Goal: Task Accomplishment & Management: Use online tool/utility

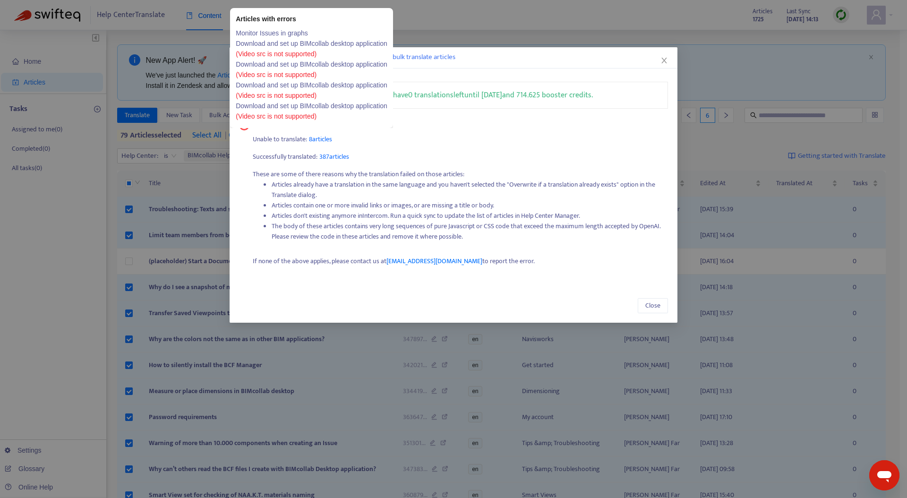
click at [320, 139] on span "8 articles" at bounding box center [320, 139] width 23 height 11
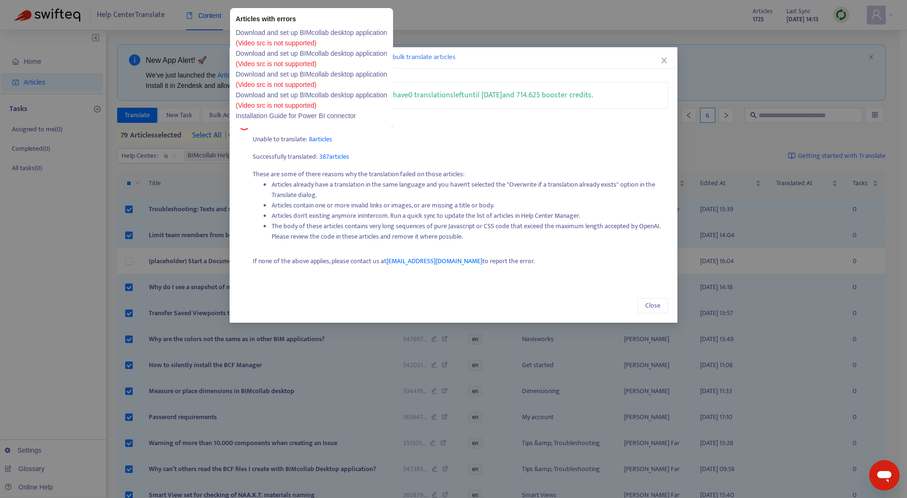
scroll to position [21, 0]
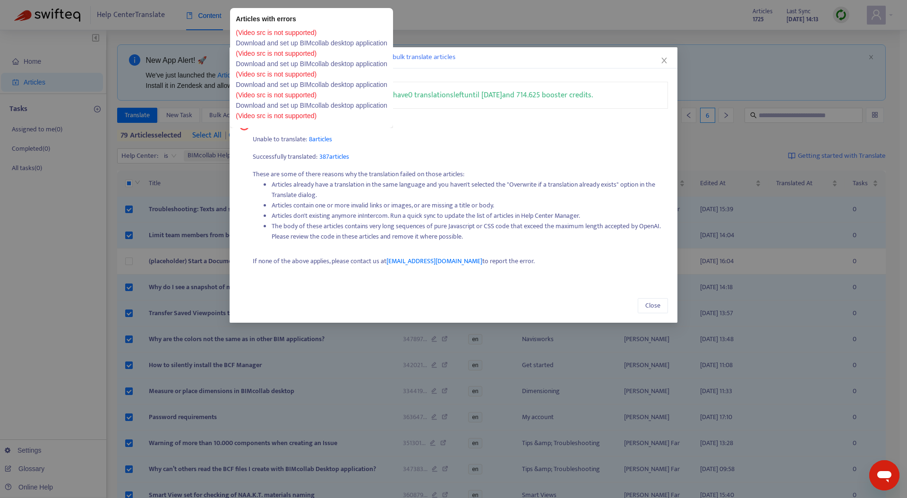
click at [326, 136] on span "8 articles" at bounding box center [320, 139] width 23 height 11
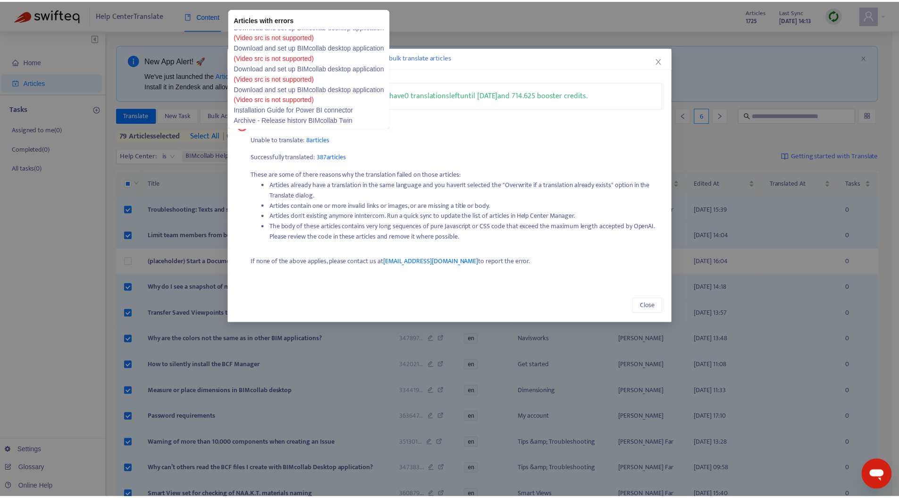
scroll to position [41, 0]
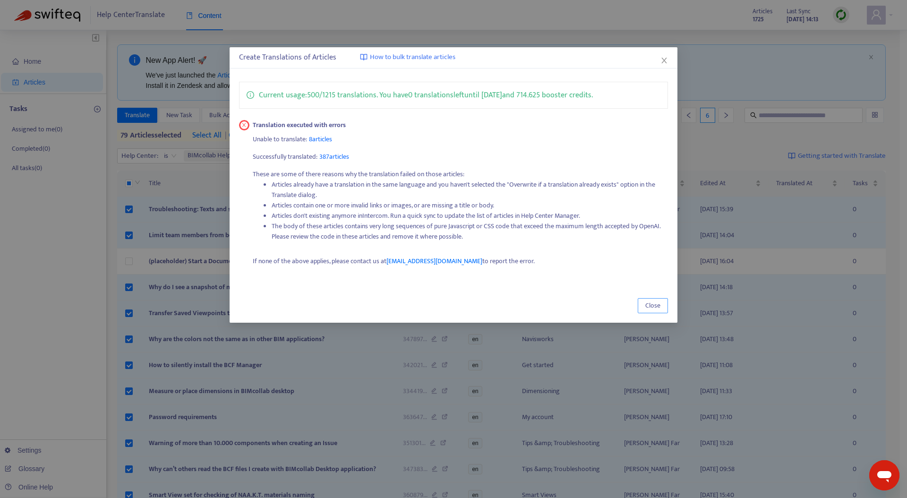
click at [651, 307] on span "Close" at bounding box center [652, 305] width 15 height 10
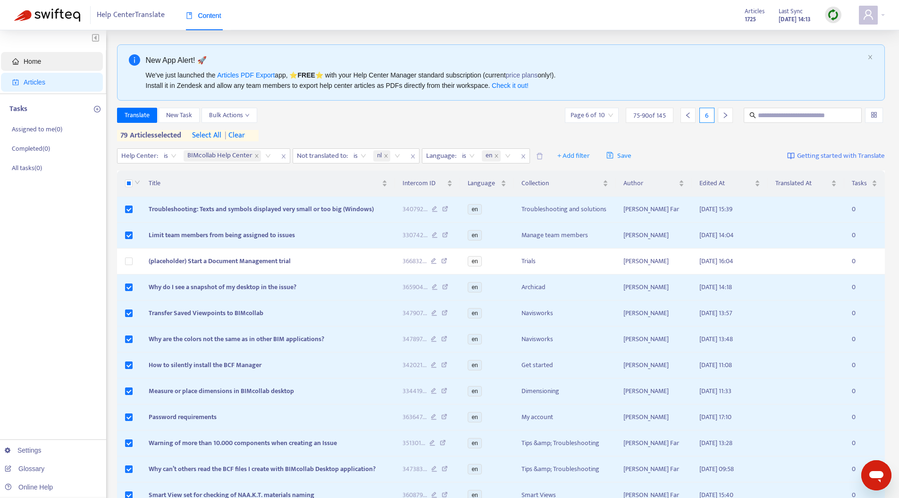
click at [47, 56] on span "Home" at bounding box center [53, 61] width 83 height 19
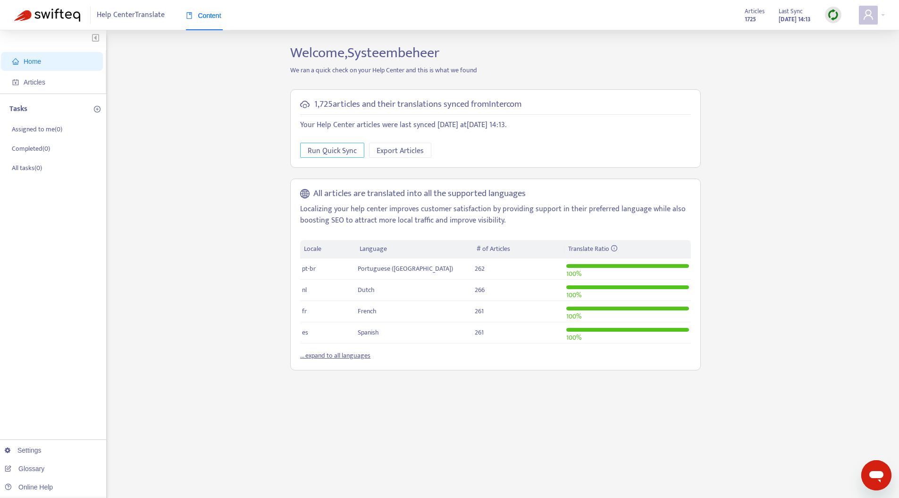
click at [321, 148] on span "Run Quick Sync" at bounding box center [332, 151] width 49 height 12
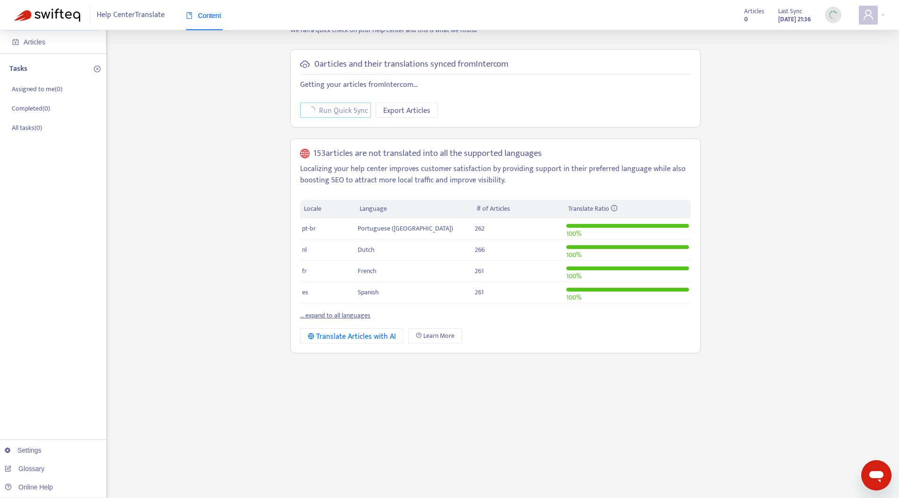
scroll to position [87, 0]
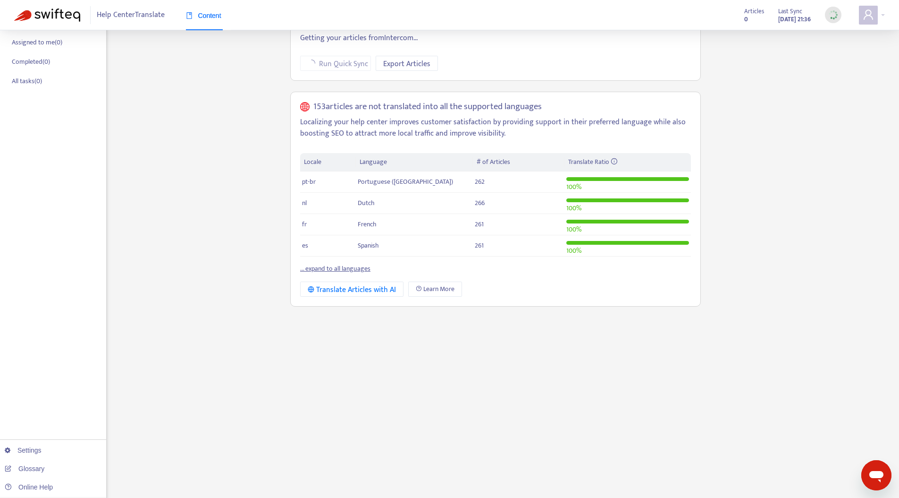
click at [331, 267] on link "... expand to all languages" at bounding box center [335, 268] width 70 height 11
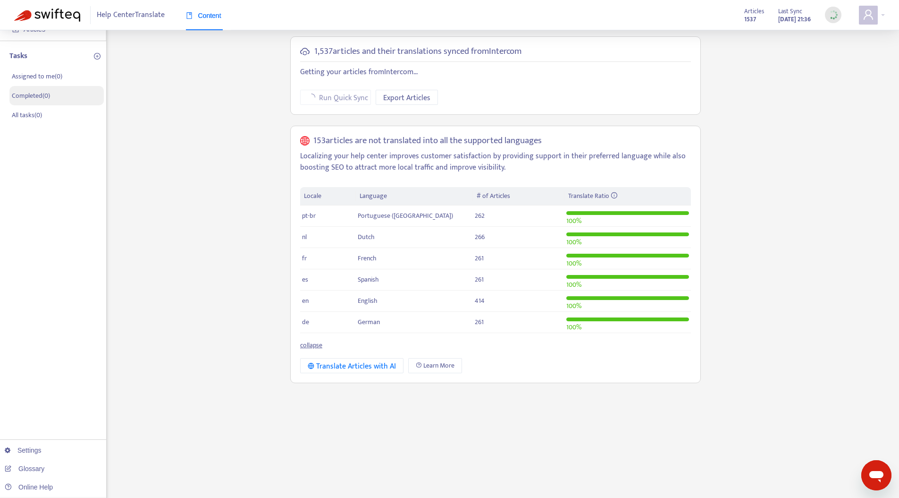
scroll to position [8, 0]
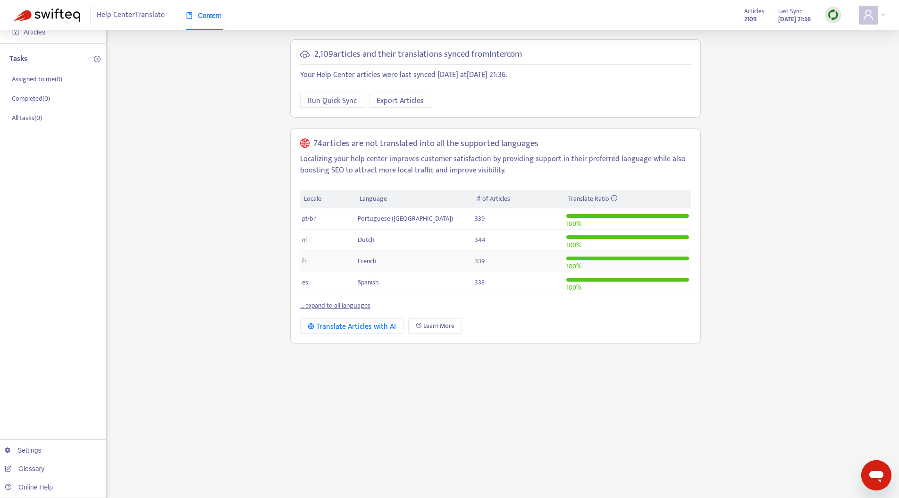
scroll to position [60, 0]
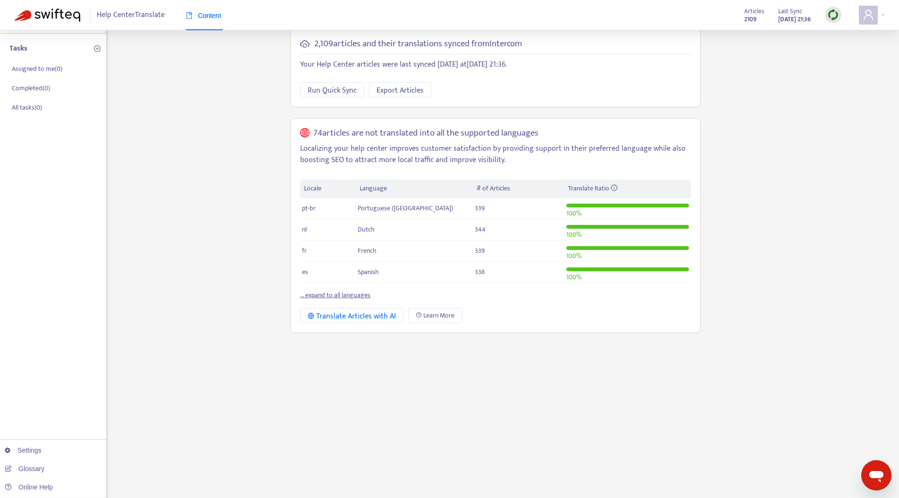
click at [599, 181] on th "Translate Ratio" at bounding box center [628, 188] width 127 height 18
click at [353, 294] on link "... expand to all languages" at bounding box center [335, 294] width 70 height 11
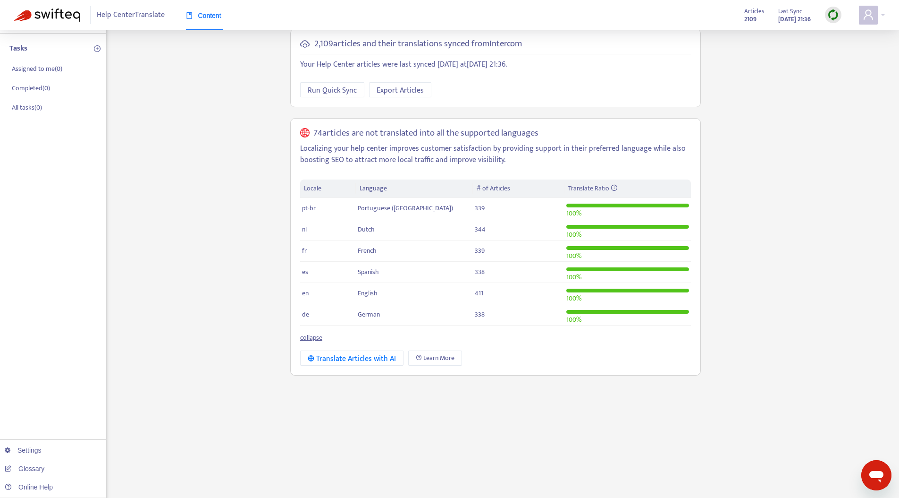
click at [107, 16] on span "Help Center Translate" at bounding box center [131, 15] width 68 height 18
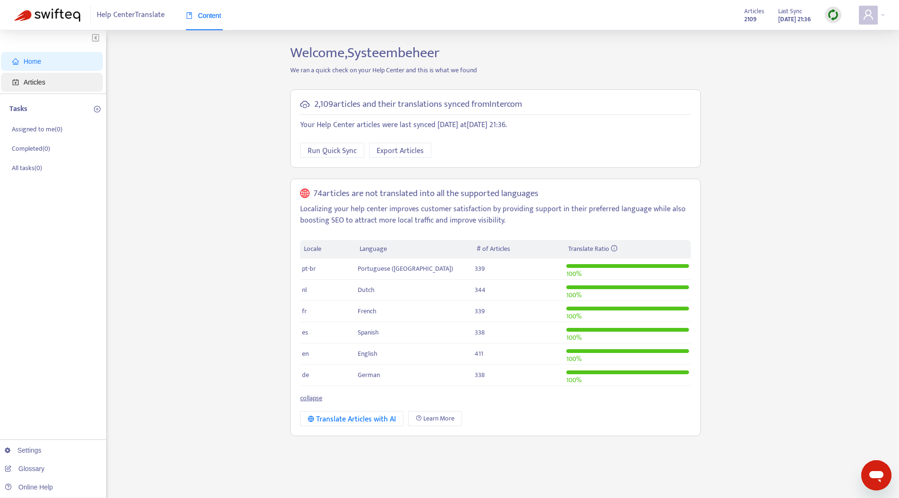
click at [44, 76] on span "Articles" at bounding box center [53, 82] width 83 height 19
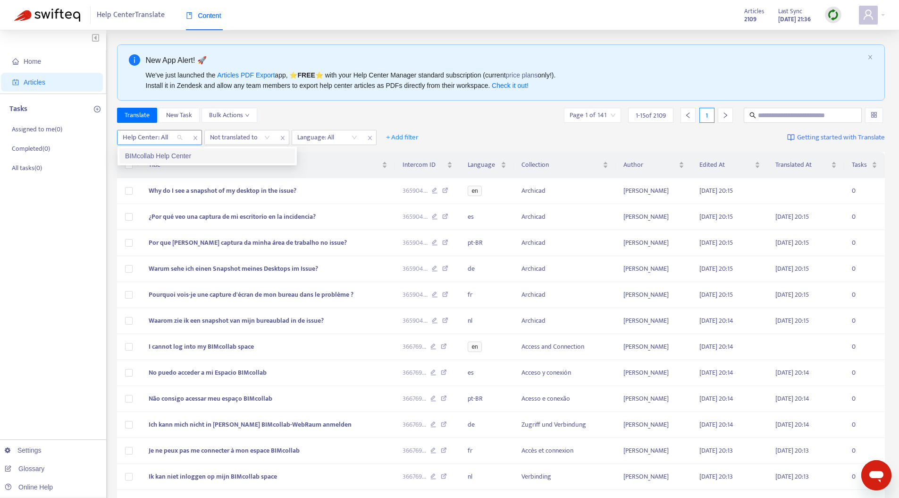
click at [181, 137] on div "Help Center: All" at bounding box center [153, 137] width 70 height 14
click at [174, 150] on div "BIMcollab Help Center" at bounding box center [207, 155] width 176 height 15
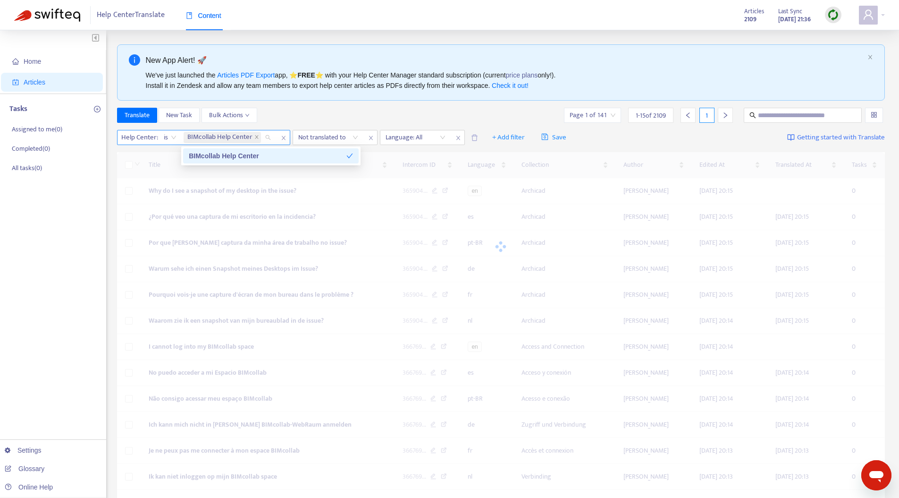
click at [245, 132] on span "BIMcollab Help Center" at bounding box center [219, 137] width 65 height 11
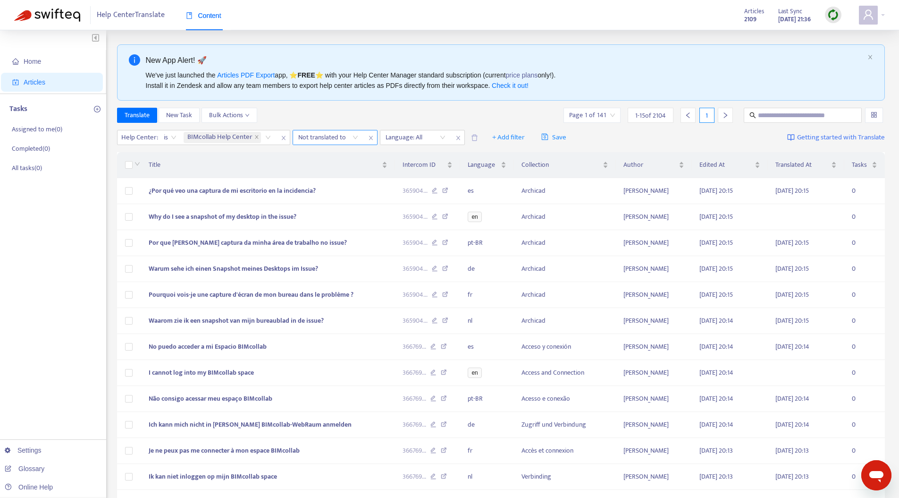
click at [321, 132] on div at bounding box center [323, 137] width 57 height 11
click at [324, 154] on div "nl" at bounding box center [382, 156] width 164 height 10
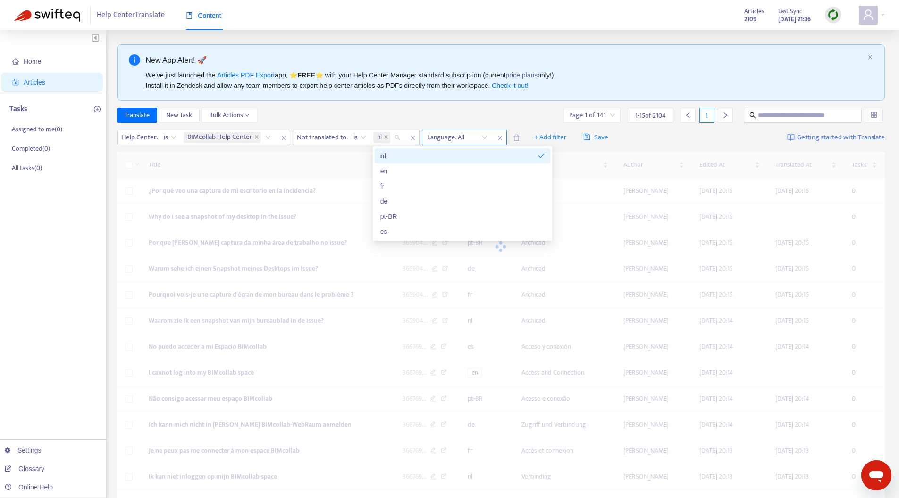
click at [466, 131] on div "Language: All" at bounding box center [458, 137] width 70 height 14
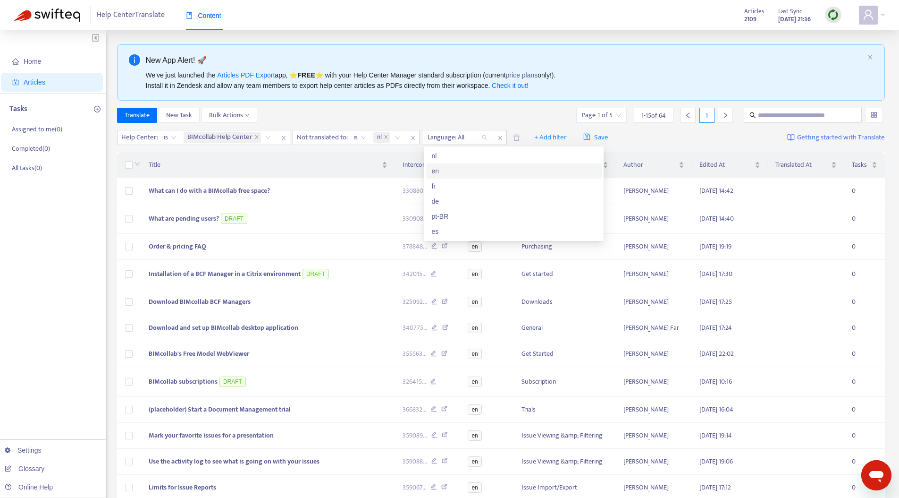
click at [454, 170] on div "en" at bounding box center [514, 171] width 164 height 10
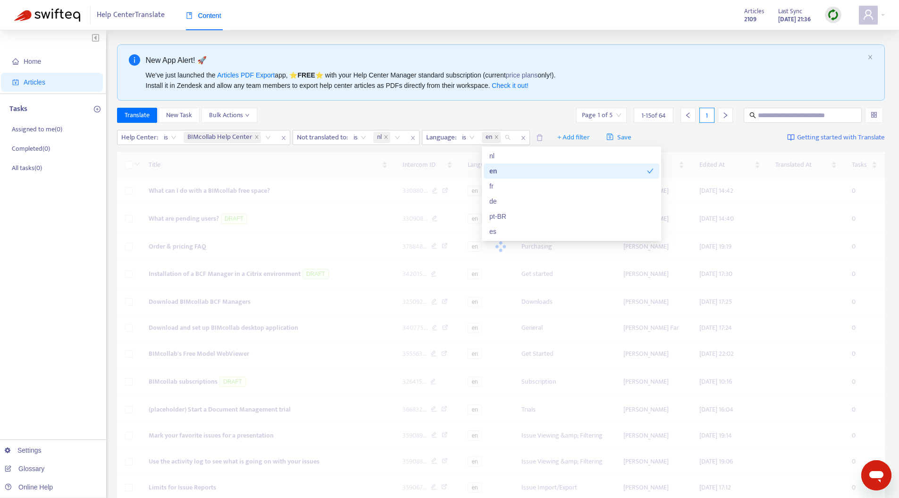
click at [365, 108] on div "Translate New Task Bulk Actions Page 1 of 5 1 - 15 of 64 1" at bounding box center [501, 115] width 769 height 15
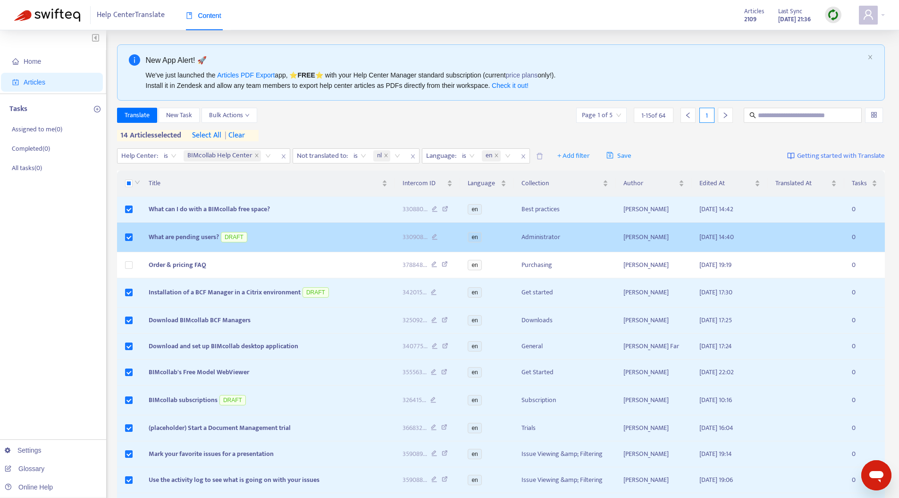
click at [124, 234] on td at bounding box center [129, 237] width 25 height 30
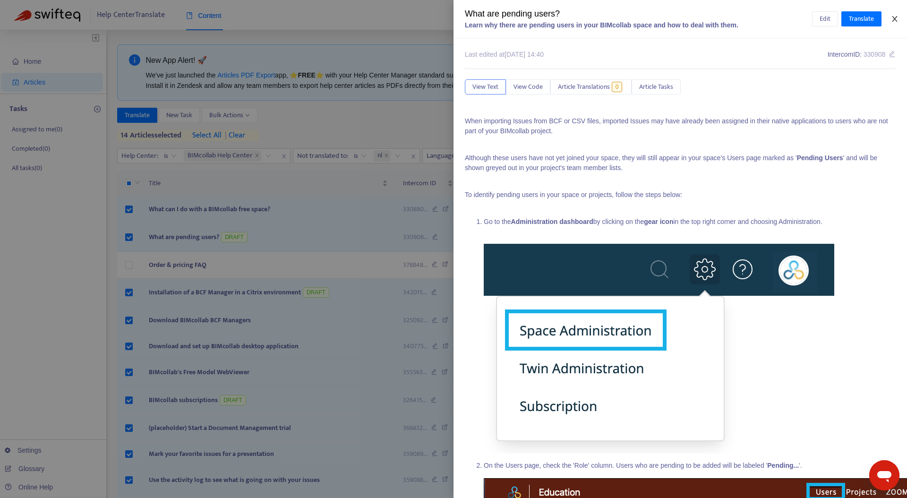
click at [894, 18] on icon "close" at bounding box center [895, 19] width 8 height 8
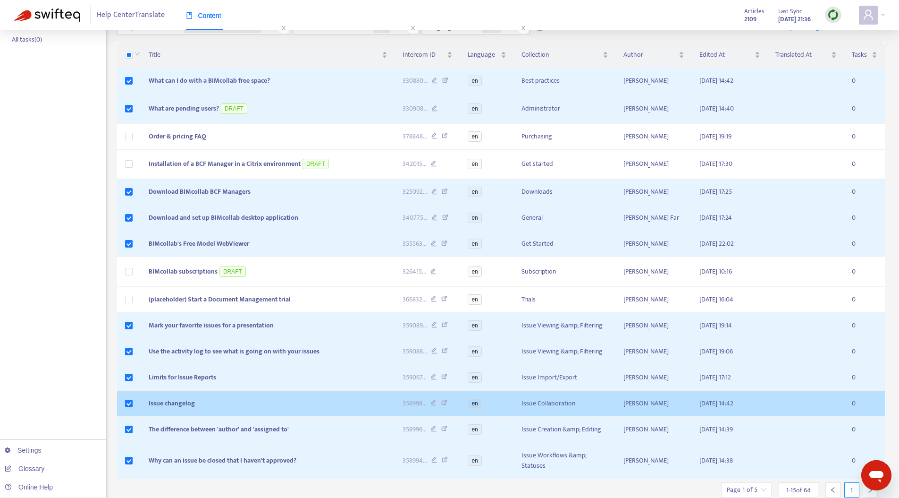
scroll to position [173, 0]
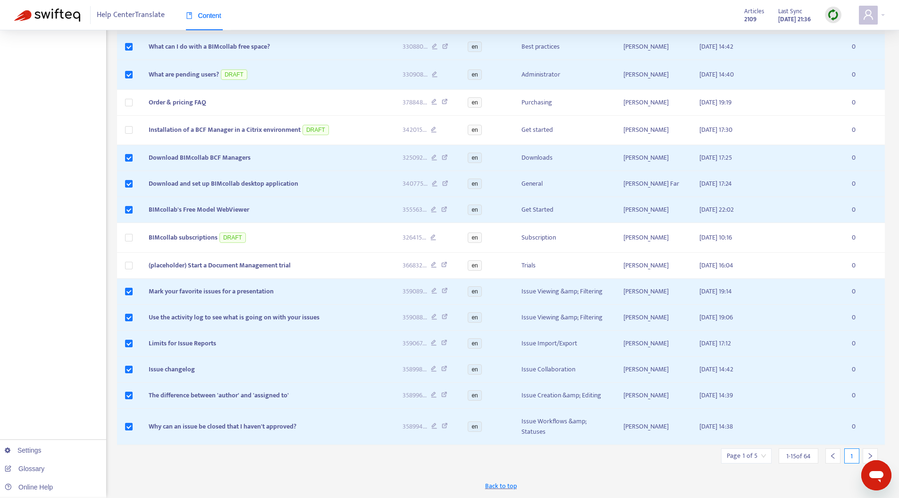
click at [870, 451] on div at bounding box center [870, 455] width 15 height 15
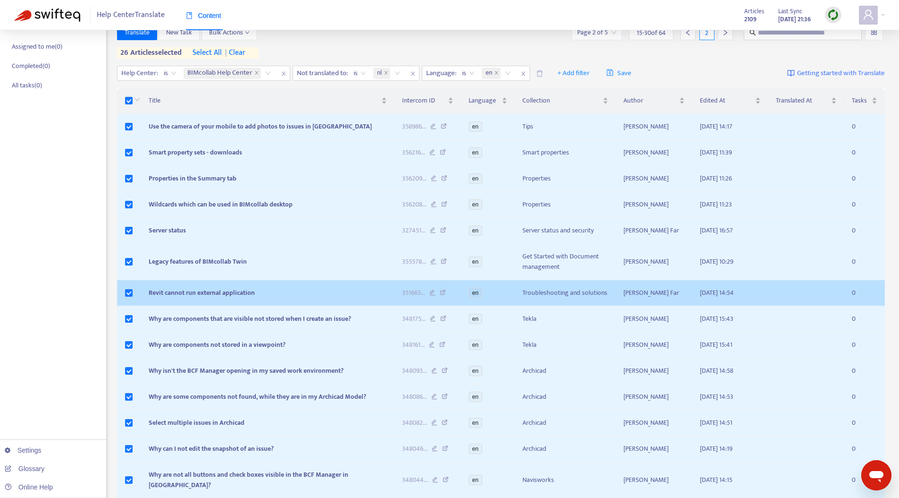
scroll to position [162, 0]
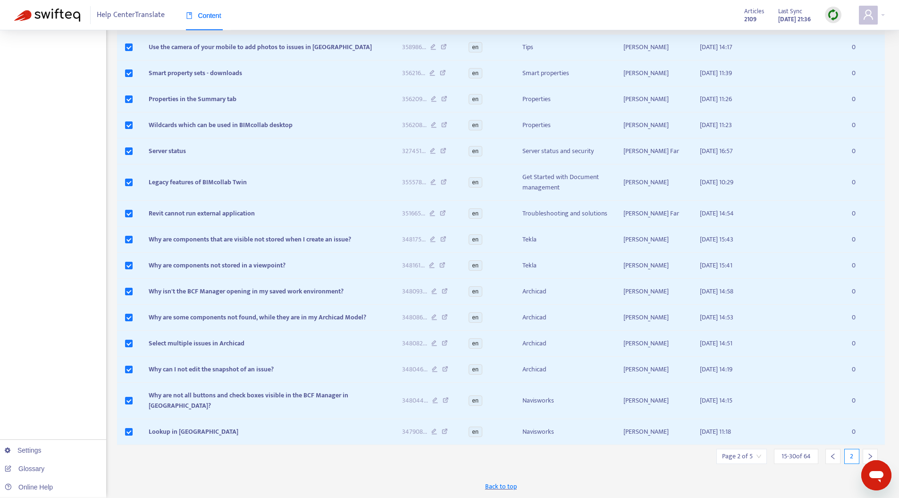
click at [874, 454] on div at bounding box center [870, 456] width 15 height 15
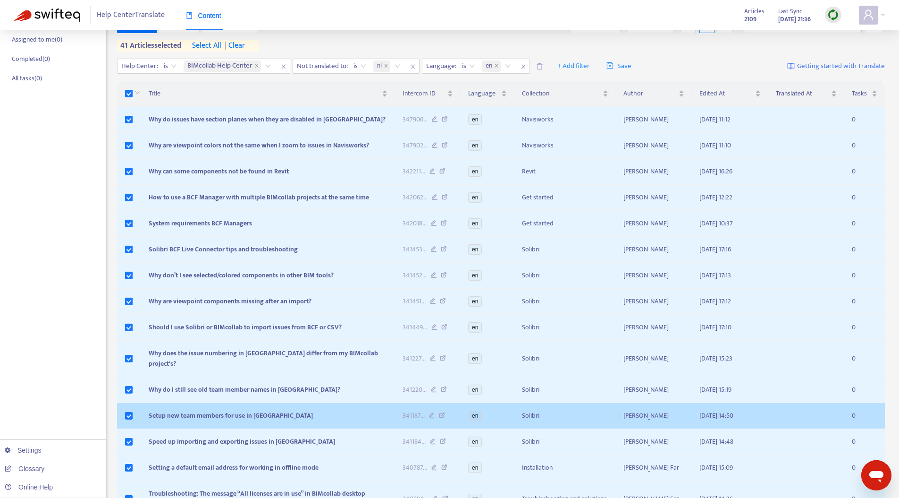
scroll to position [152, 0]
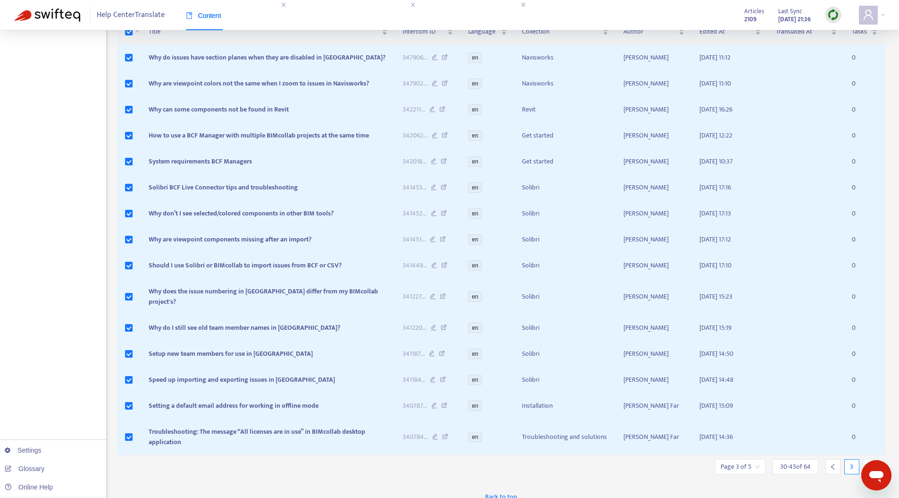
click at [874, 459] on div at bounding box center [870, 466] width 15 height 15
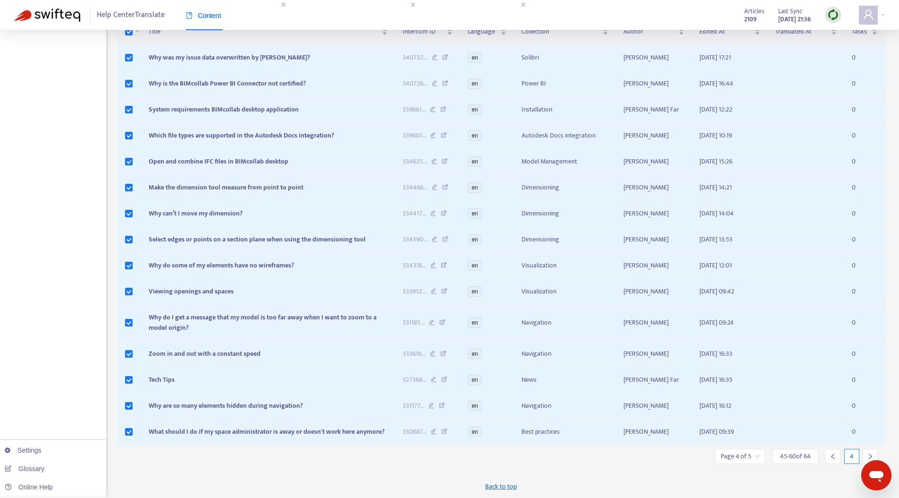
click at [872, 453] on icon "right" at bounding box center [870, 456] width 7 height 7
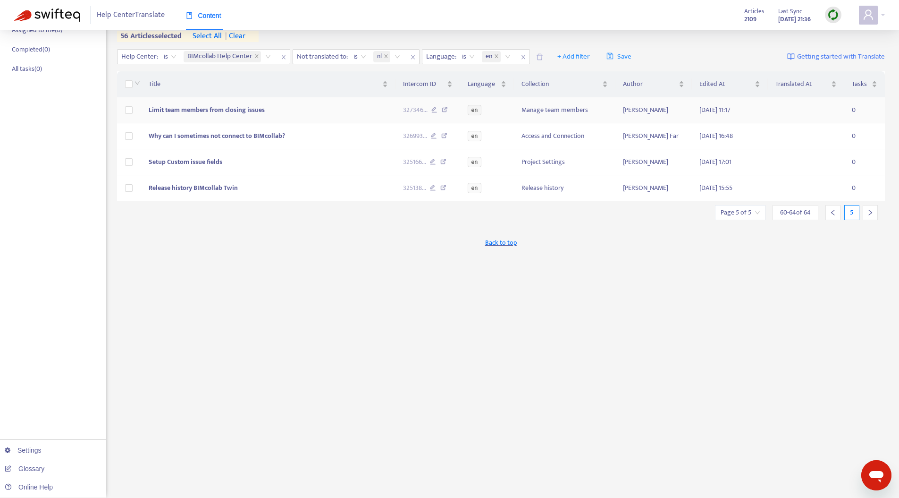
scroll to position [99, 0]
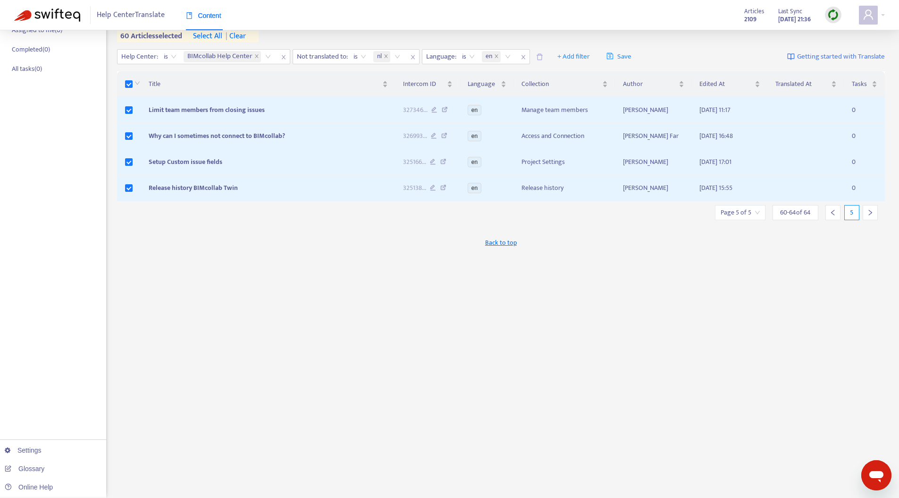
click at [509, 244] on span "Back to top" at bounding box center [501, 242] width 32 height 10
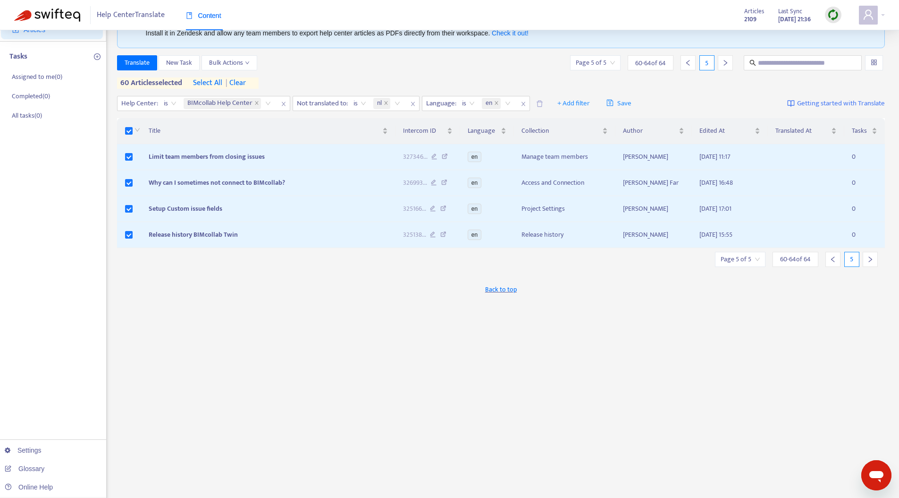
scroll to position [0, 0]
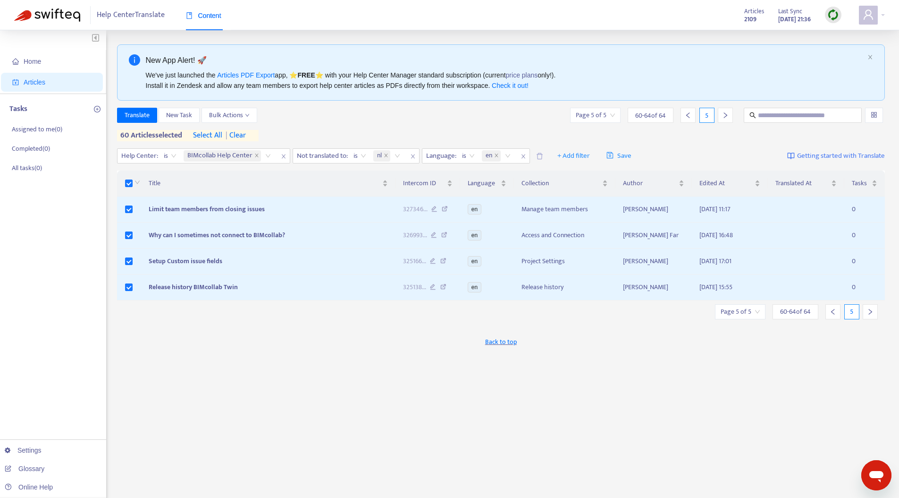
click at [689, 112] on icon "left" at bounding box center [688, 115] width 7 height 7
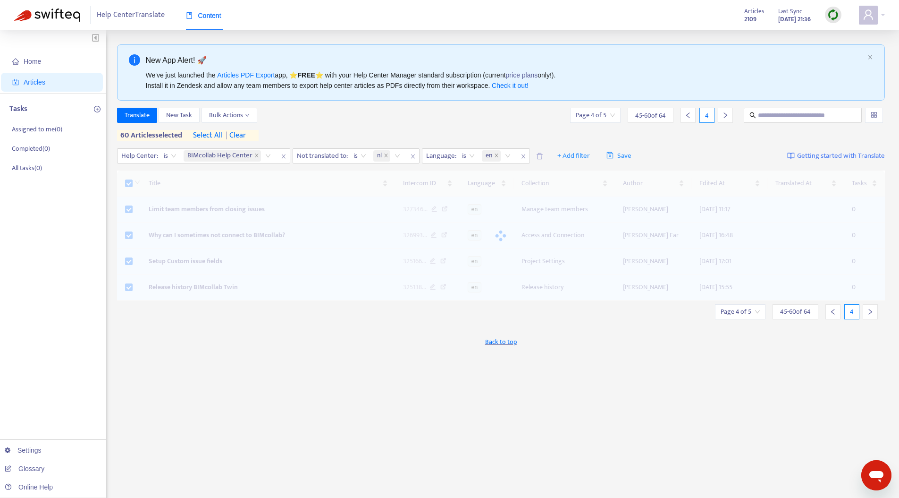
click at [690, 113] on icon "left" at bounding box center [688, 115] width 3 height 6
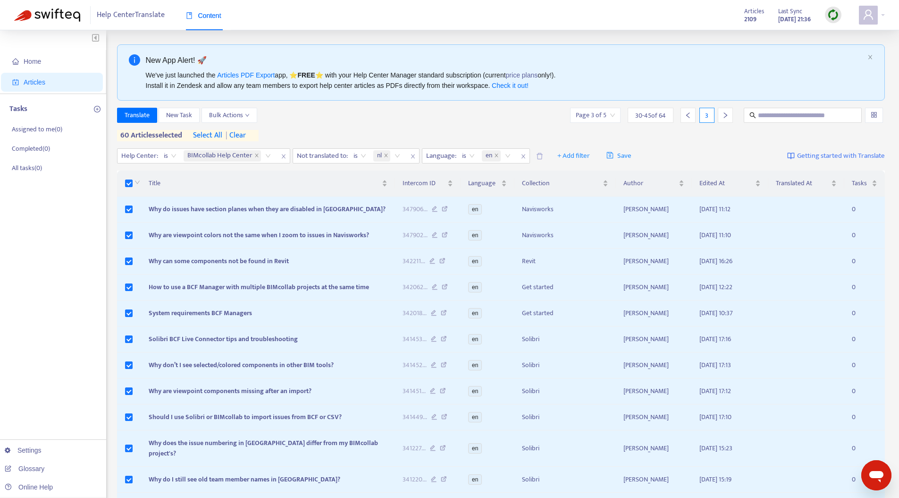
click at [690, 114] on icon "left" at bounding box center [688, 115] width 7 height 7
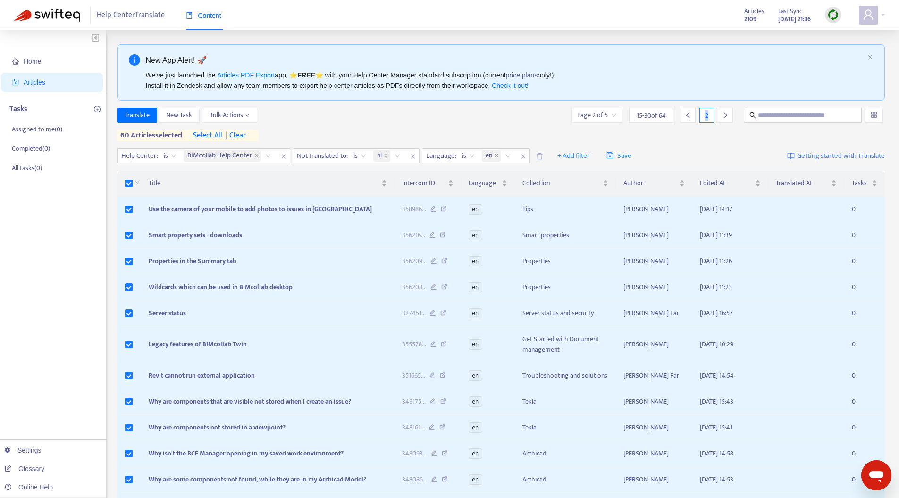
click at [690, 114] on icon "left" at bounding box center [688, 115] width 7 height 7
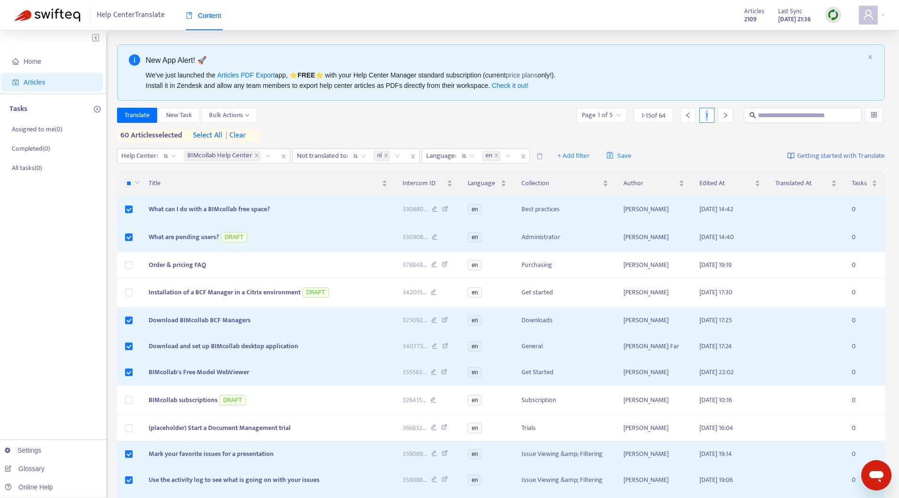
click at [690, 114] on icon "left" at bounding box center [688, 115] width 7 height 7
click at [768, 111] on input "text" at bounding box center [803, 115] width 91 height 10
type input "****"
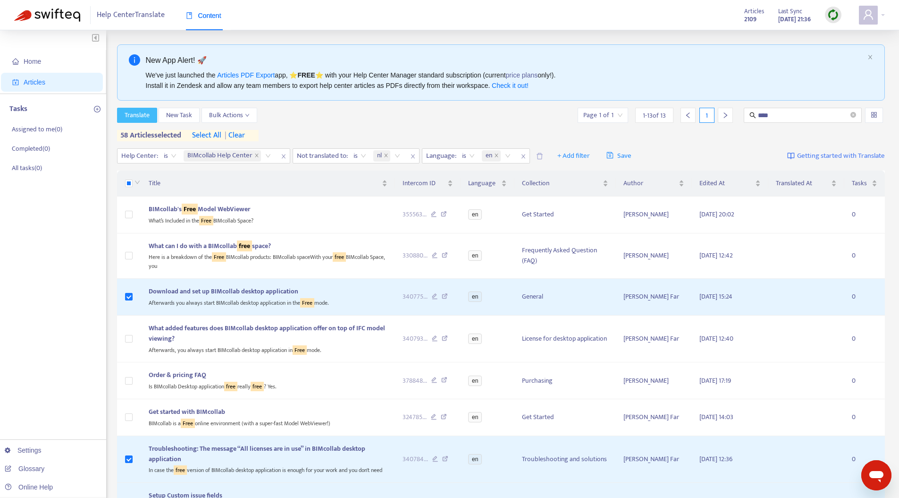
click at [128, 116] on span "Translate" at bounding box center [137, 115] width 25 height 10
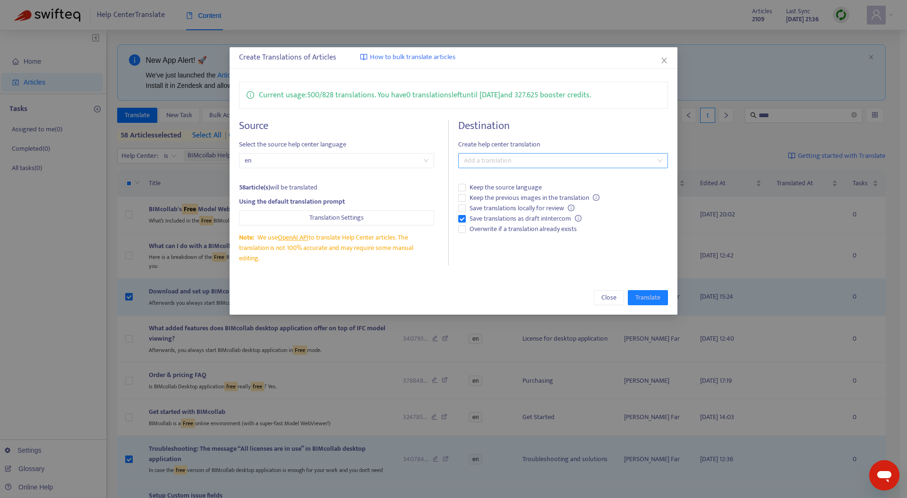
click at [525, 159] on div at bounding box center [557, 160] width 195 height 11
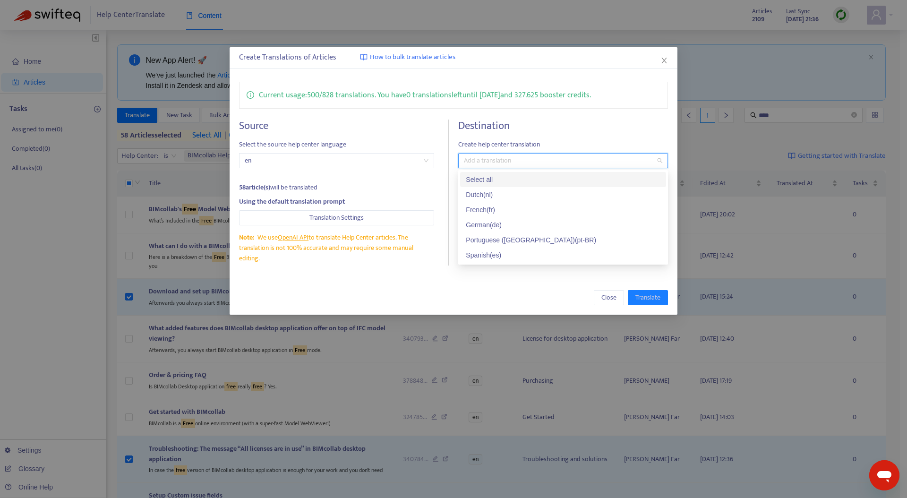
click at [495, 180] on div "Select all" at bounding box center [563, 179] width 195 height 10
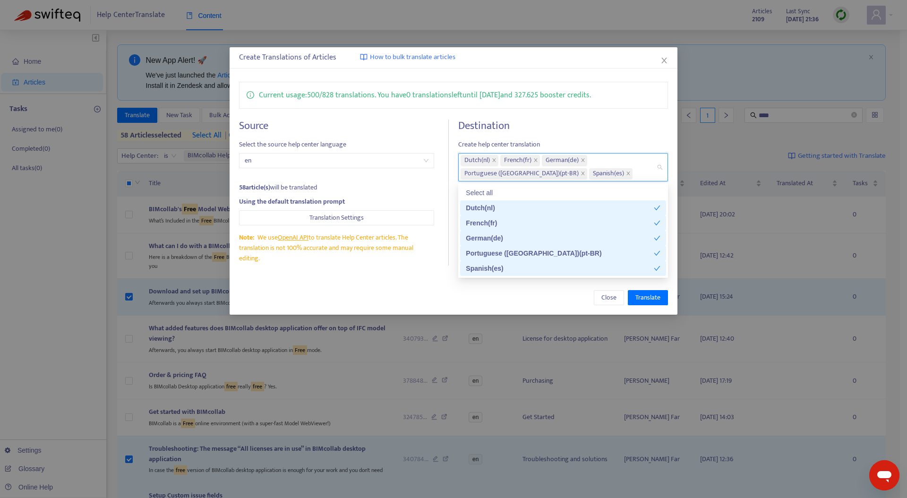
click at [443, 293] on div "Close Translate" at bounding box center [453, 297] width 429 height 15
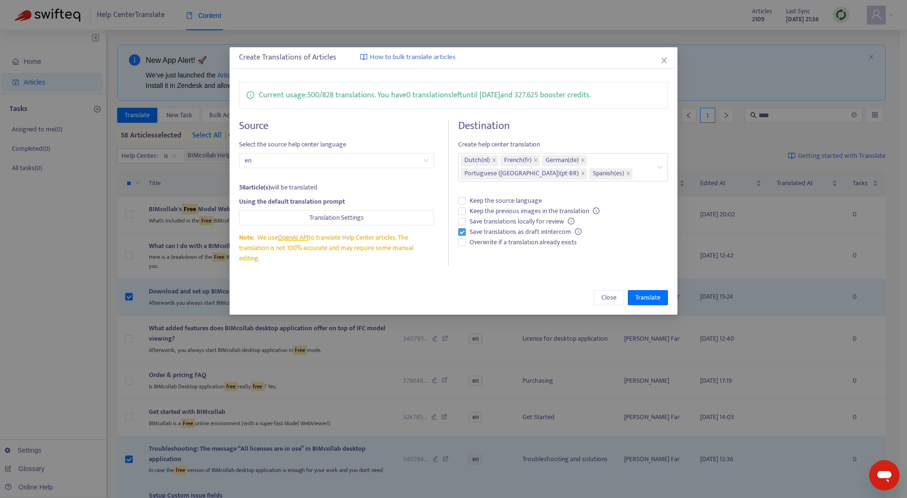
click at [474, 227] on span "Save translations as draft in Intercom" at bounding box center [525, 232] width 119 height 10
click at [643, 293] on span "Translate" at bounding box center [647, 297] width 25 height 10
